Goal: Entertainment & Leisure: Consume media (video, audio)

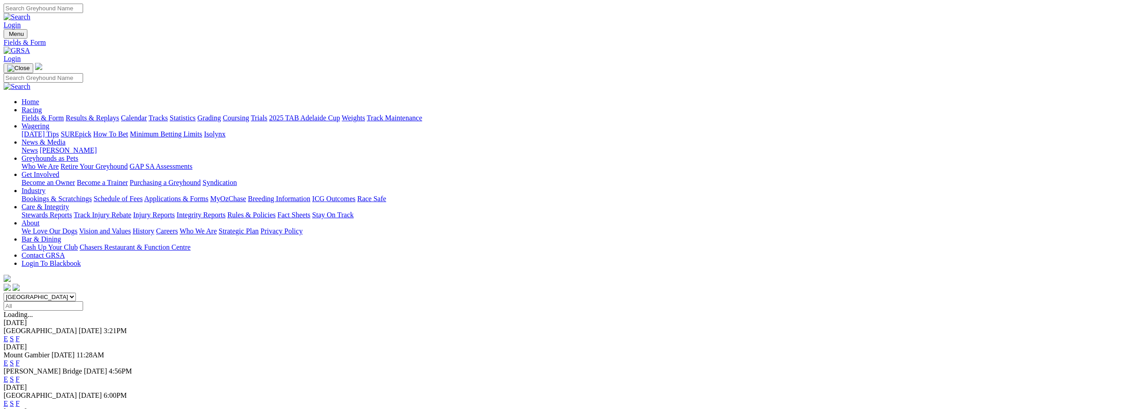
click at [83, 11] on input "Search" at bounding box center [44, 8] width 80 height 9
type input "miniature fury"
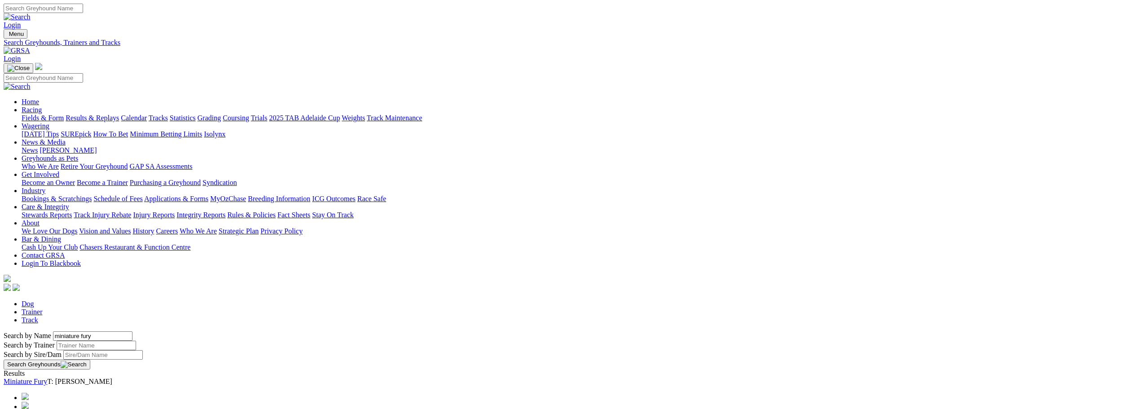
click at [47, 378] on link "Miniature Fury" at bounding box center [26, 382] width 44 height 8
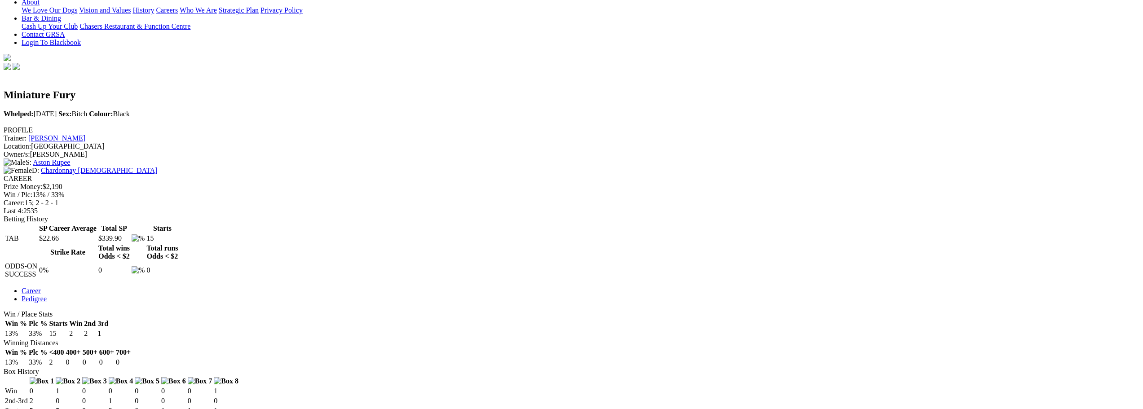
scroll to position [225, 0]
